Goal: Task Accomplishment & Management: Use online tool/utility

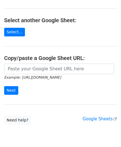
scroll to position [28, 0]
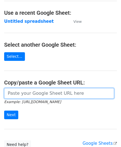
click at [26, 95] on input "url" at bounding box center [59, 93] width 110 height 11
paste input "[URL][DOMAIN_NAME]"
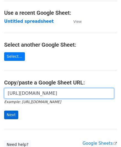
type input "[URL][DOMAIN_NAME]"
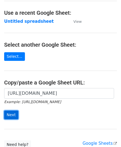
click at [11, 114] on input "Next" at bounding box center [11, 115] width 14 height 9
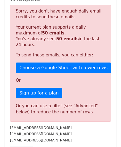
scroll to position [187, 0]
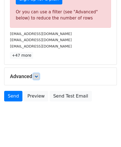
click at [38, 75] on icon at bounding box center [36, 76] width 3 height 3
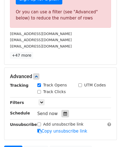
click at [64, 112] on icon at bounding box center [66, 114] width 4 height 4
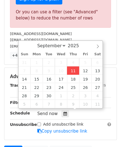
type input "[DATE] 12:00"
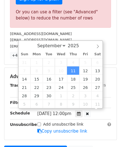
scroll to position [0, 0]
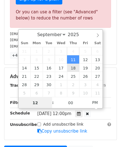
paste input "8"
type input "8"
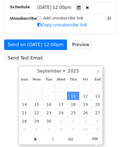
type input "[DATE] 20:00"
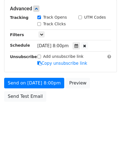
scroll to position [255, 0]
